Goal: Find specific page/section: Find specific page/section

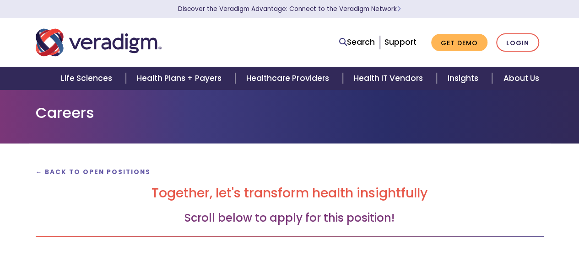
click at [333, 129] on div "Careers" at bounding box center [290, 116] width 522 height 25
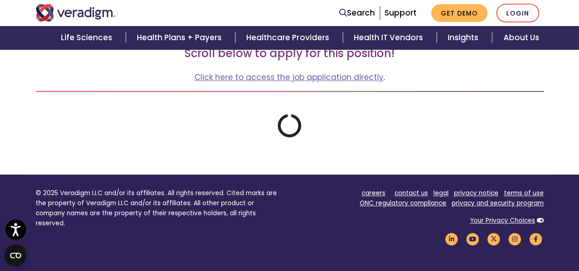
scroll to position [183, 0]
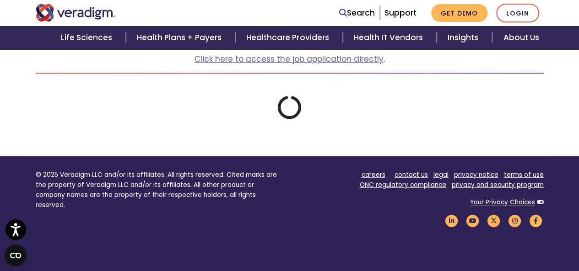
click at [403, 91] on div "← Back to Open Positions Together, let's transform health insightfully Scroll b…" at bounding box center [290, 51] width 522 height 137
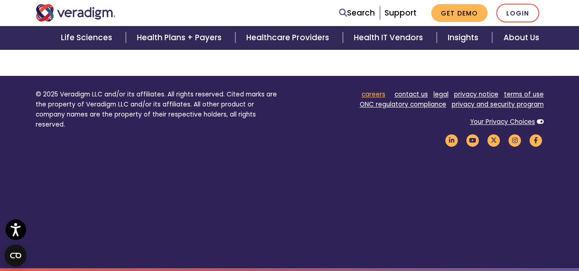
click at [382, 96] on link "careers" at bounding box center [373, 94] width 24 height 9
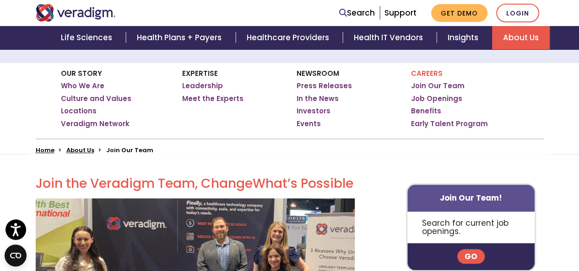
scroll to position [142, 0]
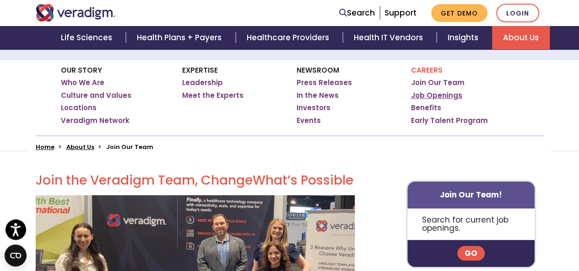
click at [440, 93] on link "Job Openings" at bounding box center [436, 95] width 51 height 9
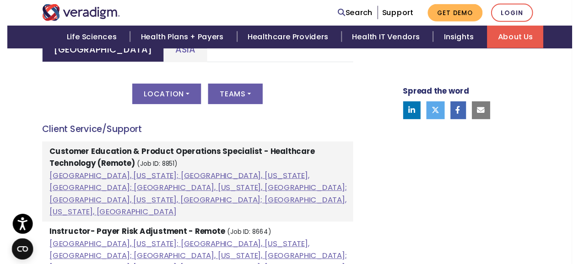
scroll to position [512, 0]
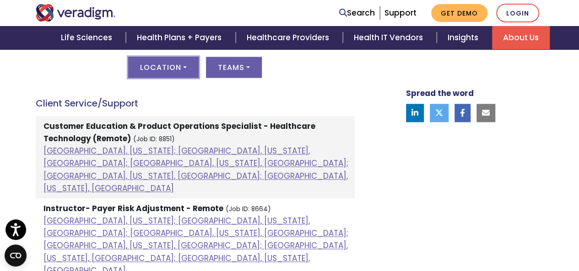
click at [194, 60] on button "Location" at bounding box center [163, 67] width 70 height 21
